Goal: Transaction & Acquisition: Purchase product/service

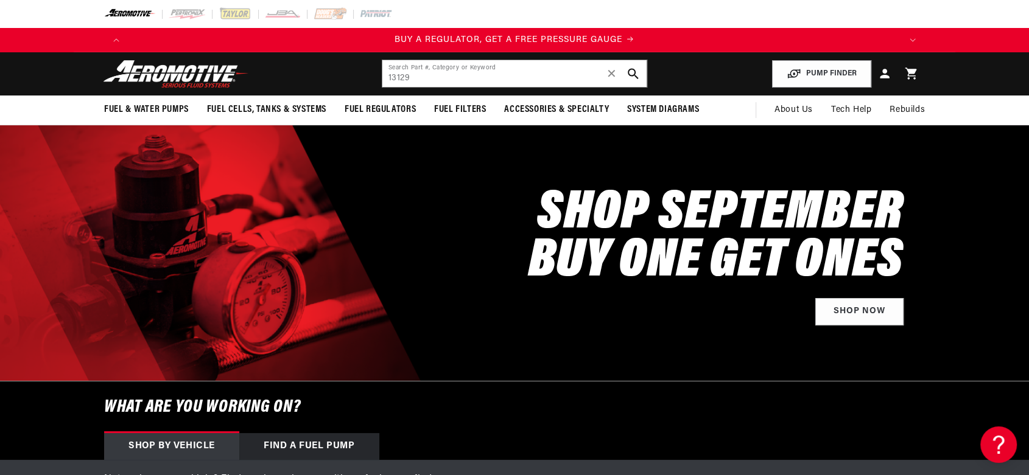
type input "13129"
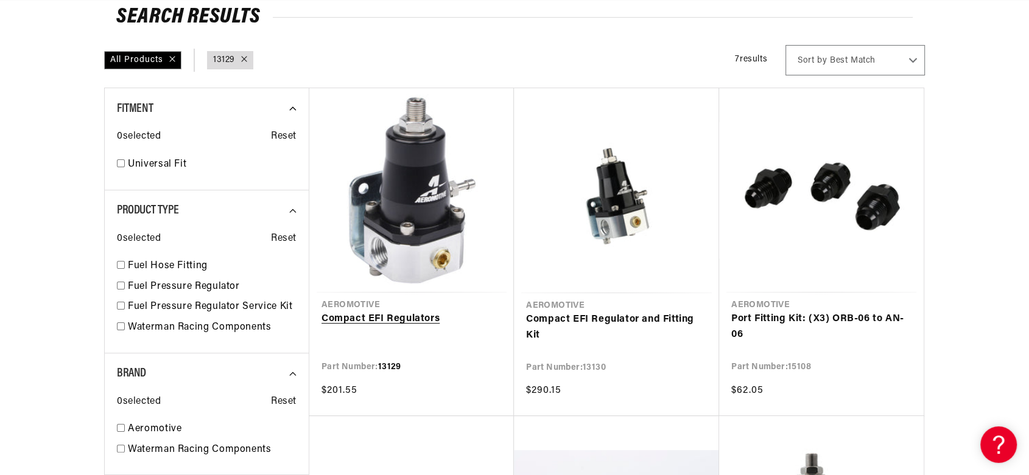
scroll to position [135, 0]
click at [401, 311] on link "Compact EFI Regulators" at bounding box center [411, 319] width 180 height 16
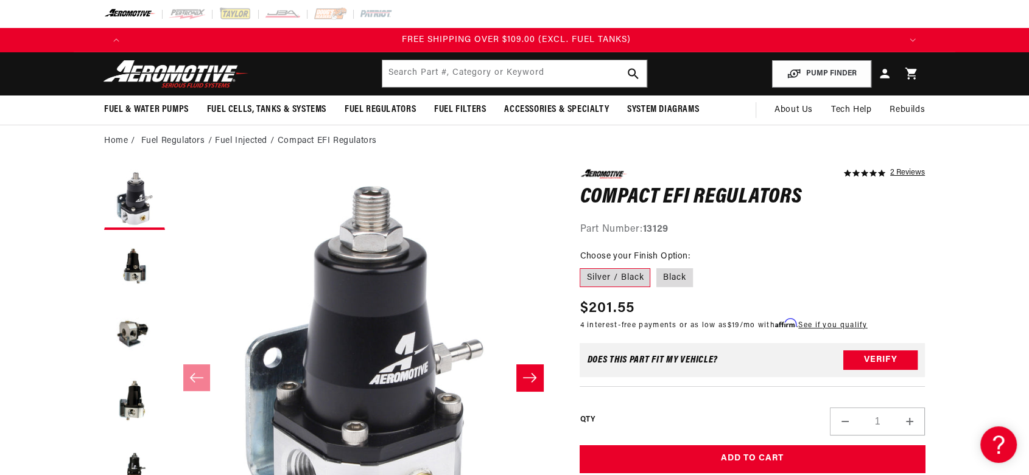
scroll to position [0, 2315]
click at [682, 281] on label "Black" at bounding box center [674, 277] width 37 height 19
click at [657, 267] on input "Black" at bounding box center [656, 266] width 1 height 1
radio input "true"
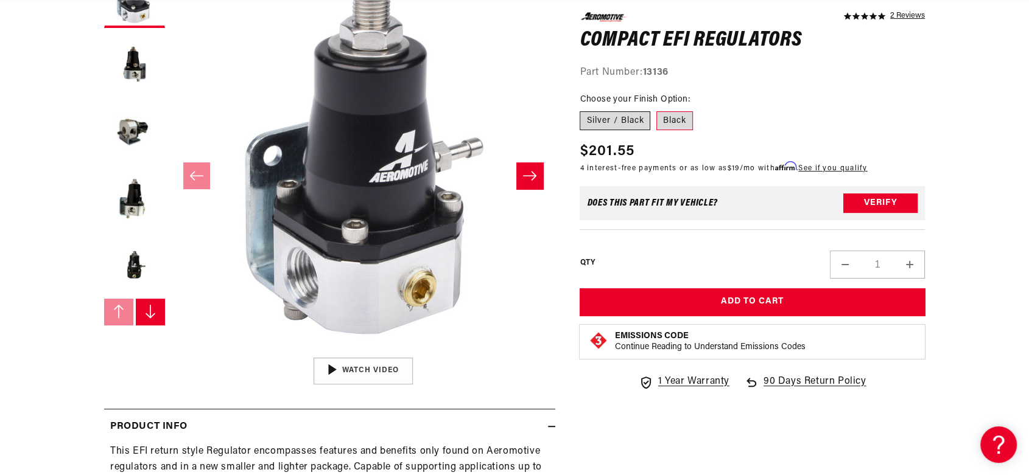
scroll to position [203, 0]
click at [626, 125] on label "Silver / Black" at bounding box center [615, 120] width 71 height 19
click at [583, 109] on input "Silver / Black" at bounding box center [583, 108] width 1 height 1
radio input "true"
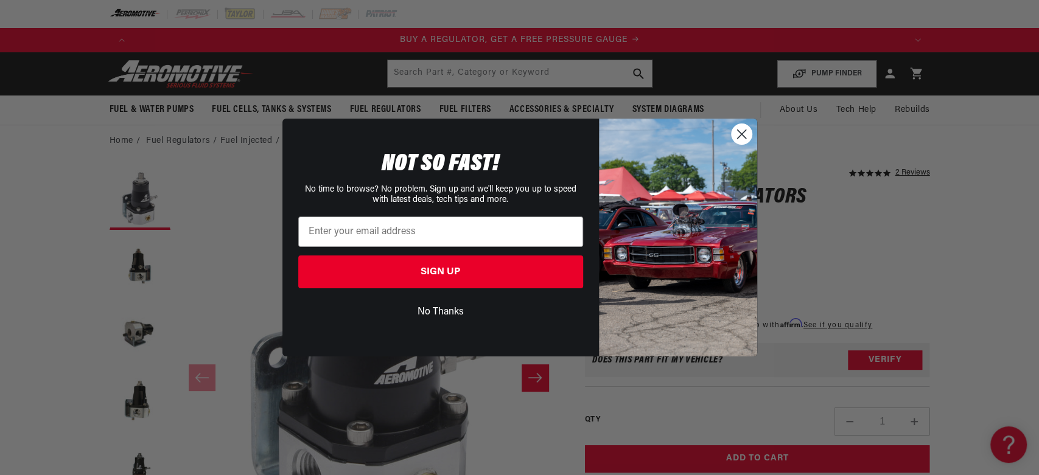
click at [740, 138] on circle "Close dialog" at bounding box center [741, 134] width 20 height 20
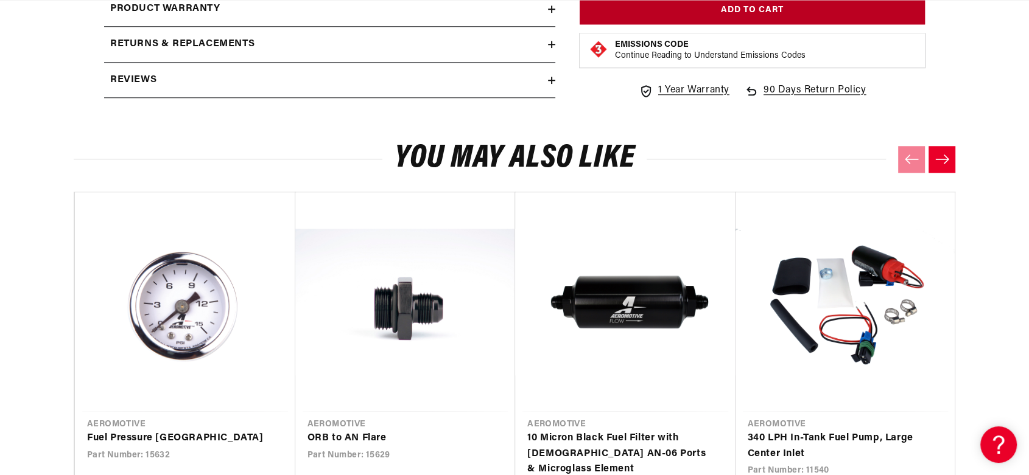
scroll to position [0, 2004]
